Goal: Transaction & Acquisition: Purchase product/service

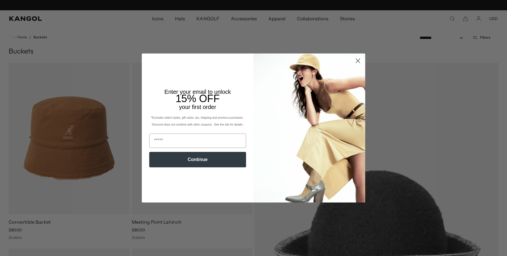
scroll to position [0, 118]
click at [359, 58] on circle "Close dialog" at bounding box center [357, 60] width 9 height 9
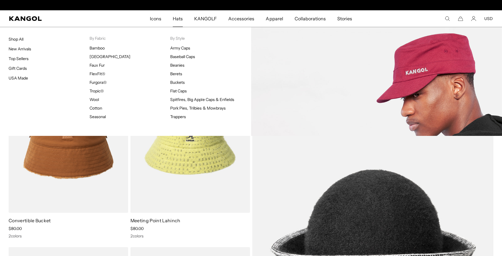
scroll to position [0, 0]
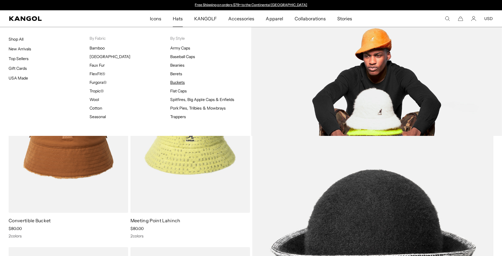
click at [176, 83] on link "Buckets" at bounding box center [177, 82] width 15 height 5
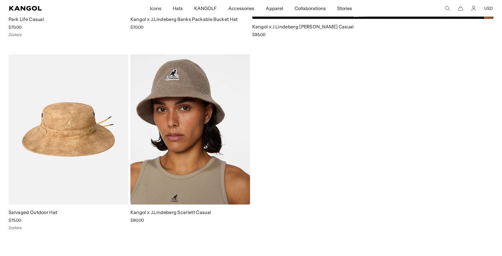
scroll to position [0, 118]
click at [426, 128] on ol "Salvaged Outdoor Hat Sale Price $75.00 2 colors Kangol x J.Lindeberg Scarlett C…" at bounding box center [251, 142] width 485 height 176
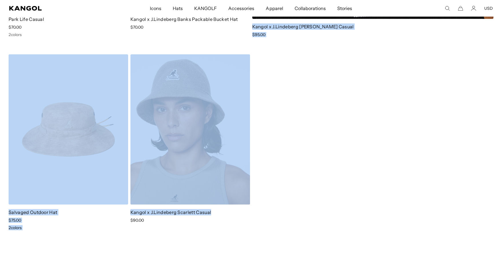
scroll to position [3298, 0]
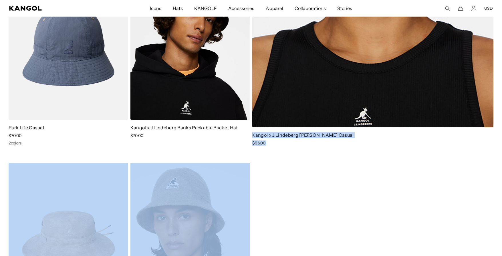
drag, startPoint x: 500, startPoint y: 210, endPoint x: 510, endPoint y: -15, distance: 225.2
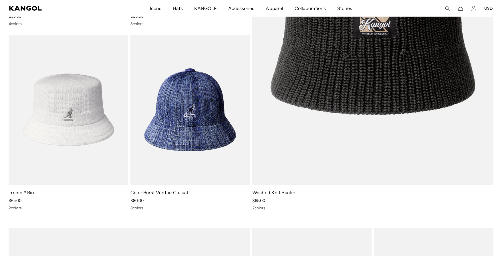
scroll to position [0, 0]
